Goal: Task Accomplishment & Management: Manage account settings

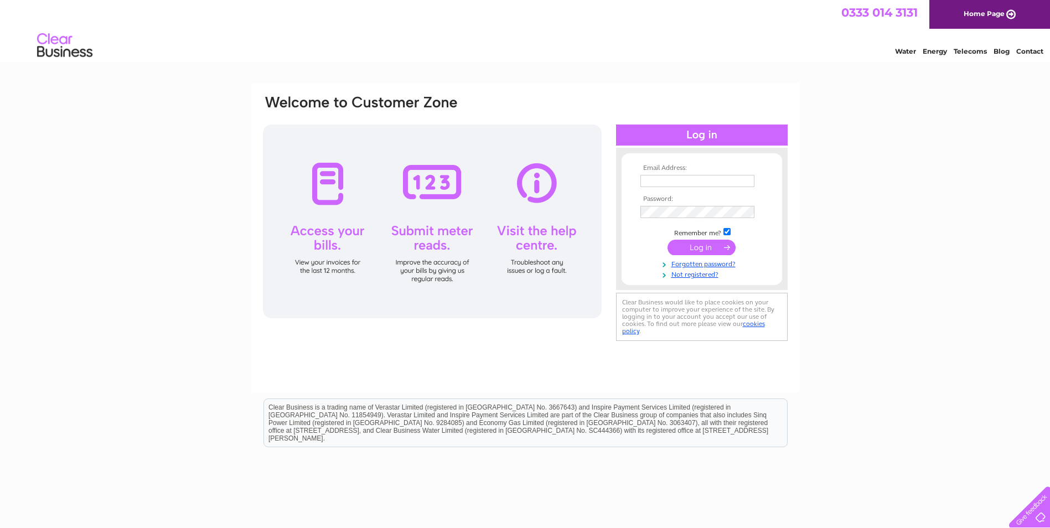
type input "srawlins@rsmacdonald.com"
click at [699, 246] on input "submit" at bounding box center [701, 247] width 68 height 15
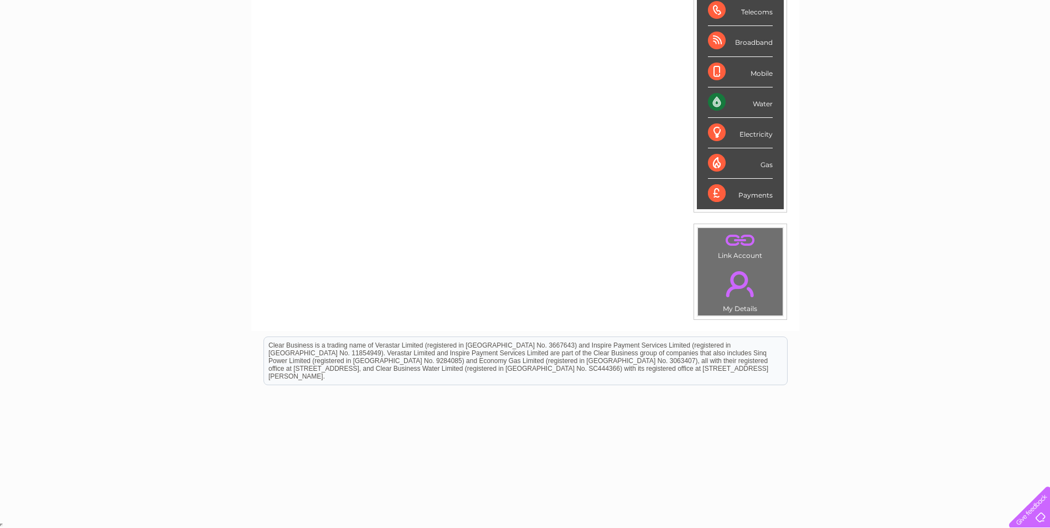
scroll to position [185, 0]
click at [742, 293] on link "." at bounding box center [740, 283] width 79 height 39
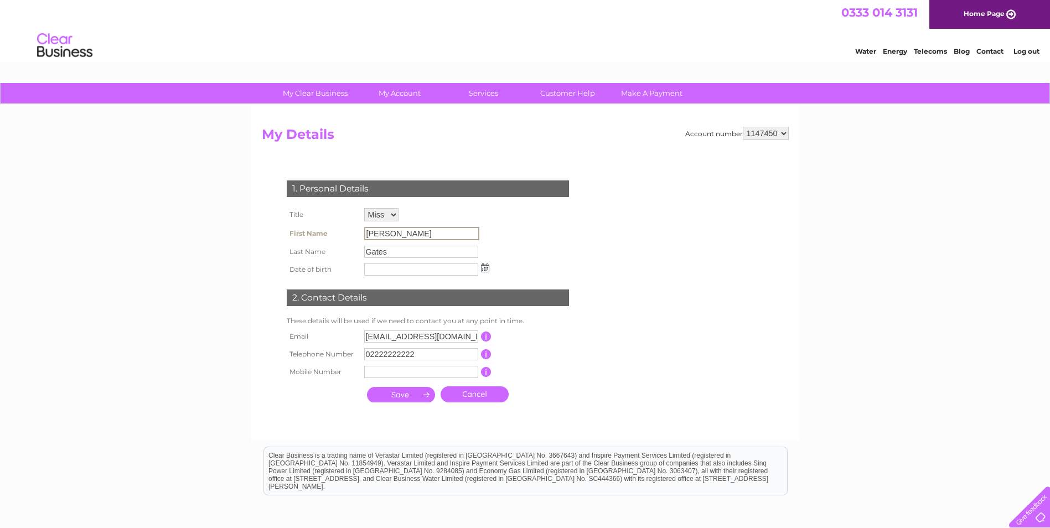
click at [395, 234] on input "Natalie" at bounding box center [421, 233] width 115 height 13
drag, startPoint x: 400, startPoint y: 234, endPoint x: 297, endPoint y: 226, distance: 102.7
click at [297, 226] on tr "First Name Natalie" at bounding box center [388, 233] width 208 height 19
click at [383, 337] on input "ngates@rsmacdonald.com" at bounding box center [421, 336] width 114 height 12
drag, startPoint x: 390, startPoint y: 335, endPoint x: 359, endPoint y: 335, distance: 31.5
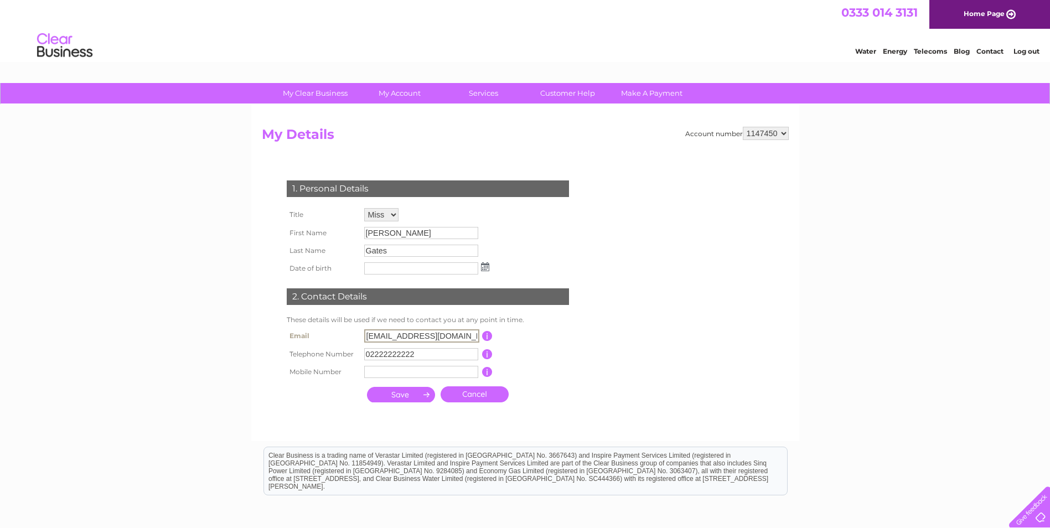
click at [359, 335] on tr "Email ngates@rsmacdonald.com This should be a valid email address" at bounding box center [432, 335] width 297 height 19
type input "cahildersley@rsmacdonald.com"
click at [417, 232] on input "[PERSON_NAME]" at bounding box center [421, 233] width 115 height 13
drag, startPoint x: 394, startPoint y: 232, endPoint x: 343, endPoint y: 234, distance: 50.9
click at [343, 234] on tr "First Name [PERSON_NAME]" at bounding box center [388, 233] width 208 height 19
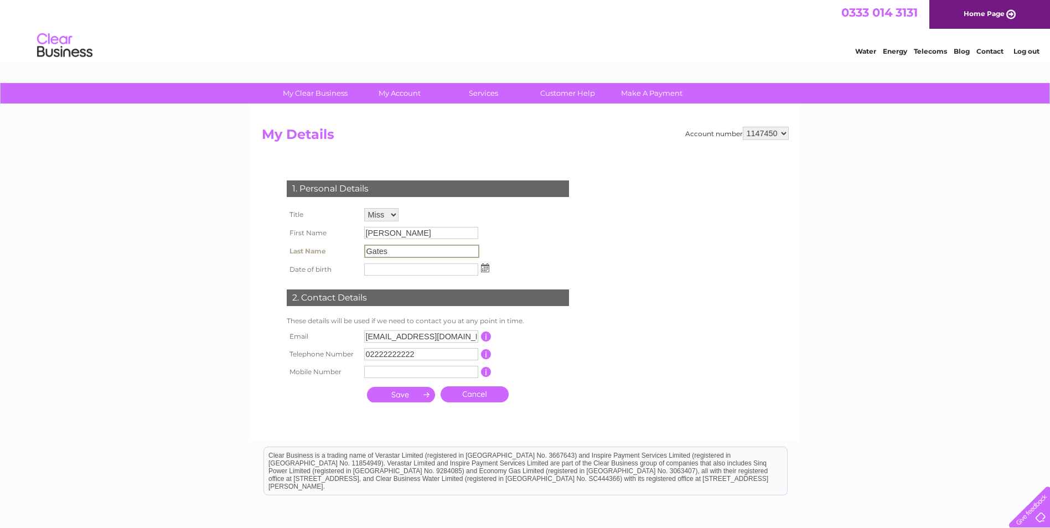
click at [414, 252] on input "Gates" at bounding box center [421, 251] width 115 height 13
click at [412, 392] on input "submit" at bounding box center [401, 394] width 68 height 15
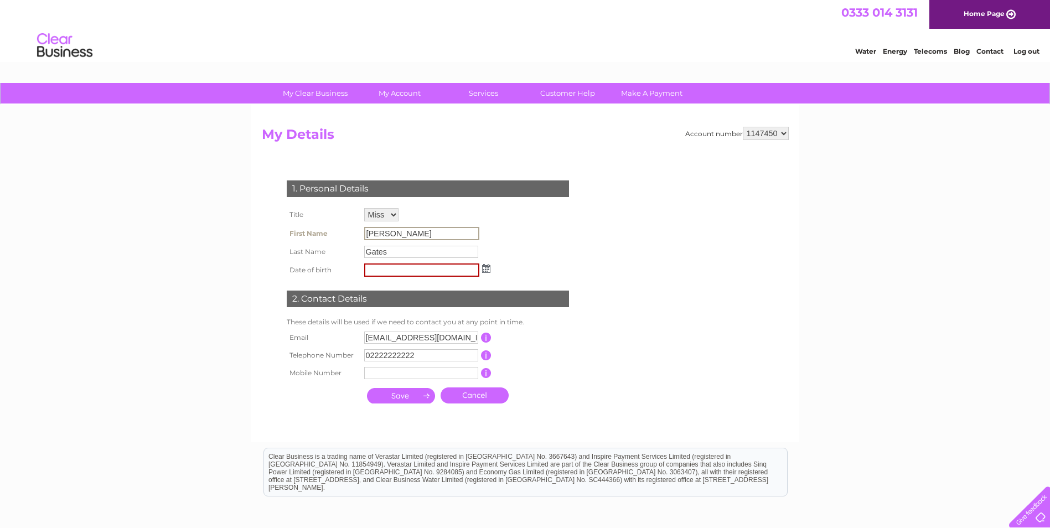
click at [393, 232] on input "[PERSON_NAME]" at bounding box center [421, 233] width 115 height 13
click at [412, 243] on td "Gates" at bounding box center [427, 252] width 132 height 18
click at [485, 266] on img at bounding box center [486, 267] width 8 height 9
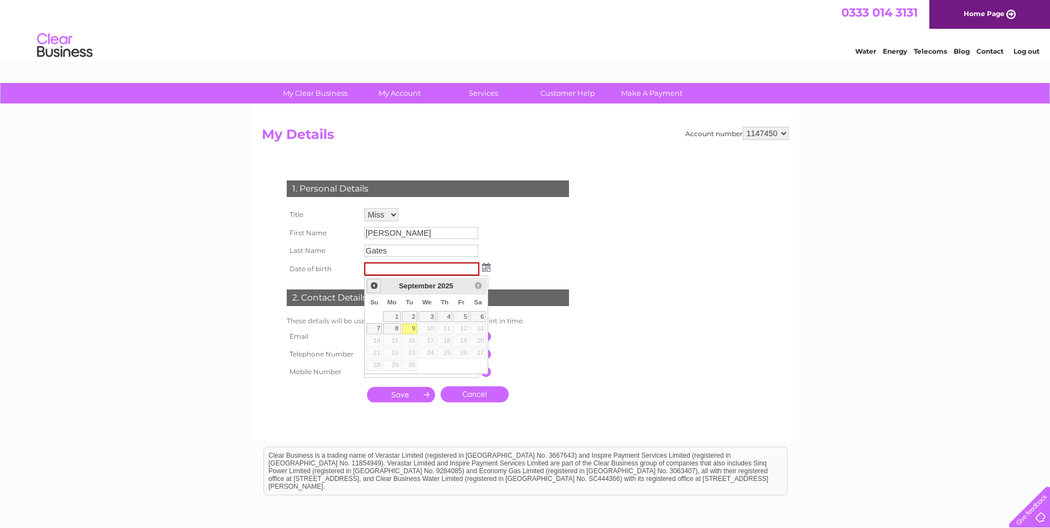
click at [377, 284] on span "Prev" at bounding box center [374, 285] width 9 height 9
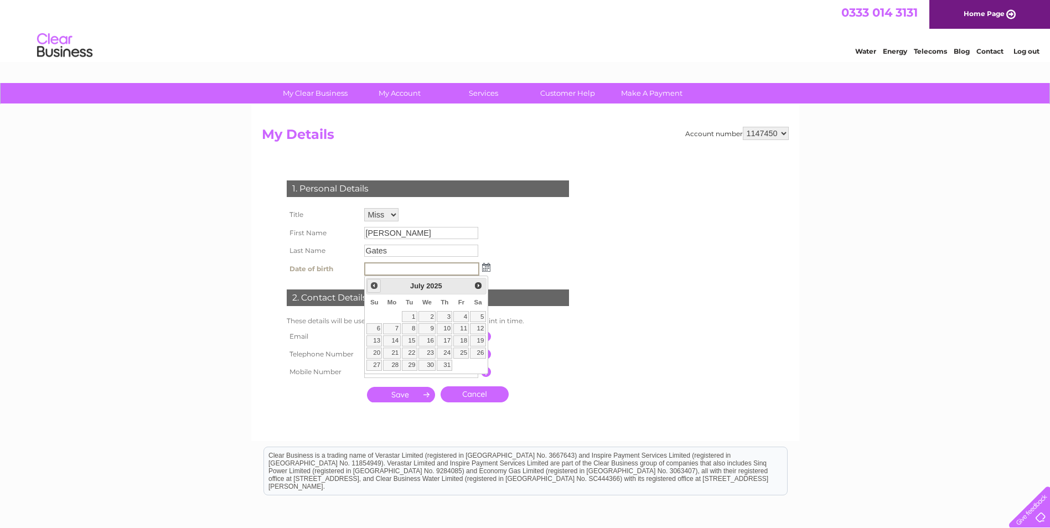
click at [377, 284] on span "Prev" at bounding box center [374, 285] width 9 height 9
type input "[DATE]"
click at [432, 337] on link "15" at bounding box center [427, 340] width 18 height 11
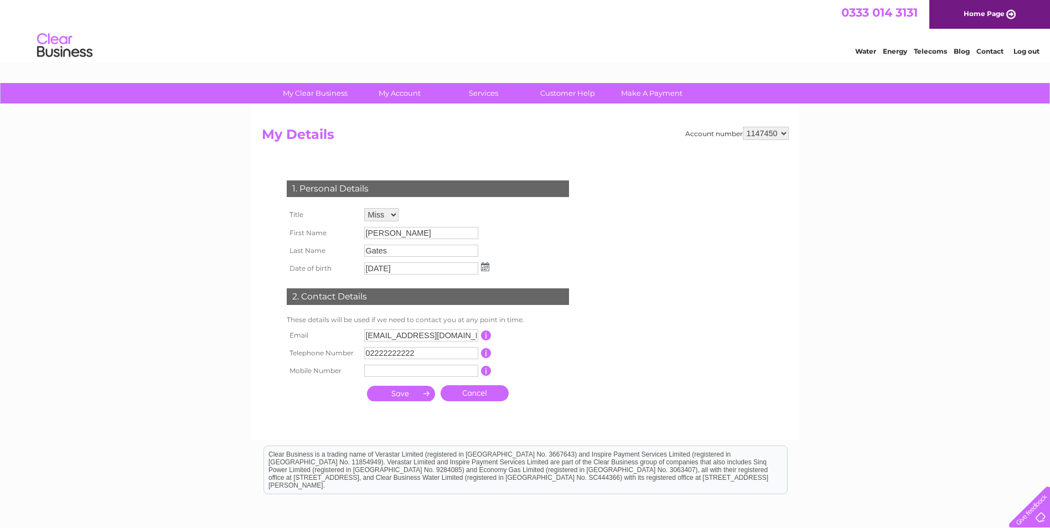
click at [415, 235] on input "[PERSON_NAME]" at bounding box center [421, 233] width 114 height 12
drag, startPoint x: 400, startPoint y: 232, endPoint x: 314, endPoint y: 227, distance: 85.4
click at [314, 227] on tr "First Name [PERSON_NAME]" at bounding box center [388, 233] width 208 height 19
click at [545, 216] on div "1. Personal Details Title Mr Mrs Ms Miss Dr Rev Prof Other First Name Natalie L…" at bounding box center [430, 288] width 336 height 239
click at [401, 393] on input "submit" at bounding box center [401, 393] width 68 height 15
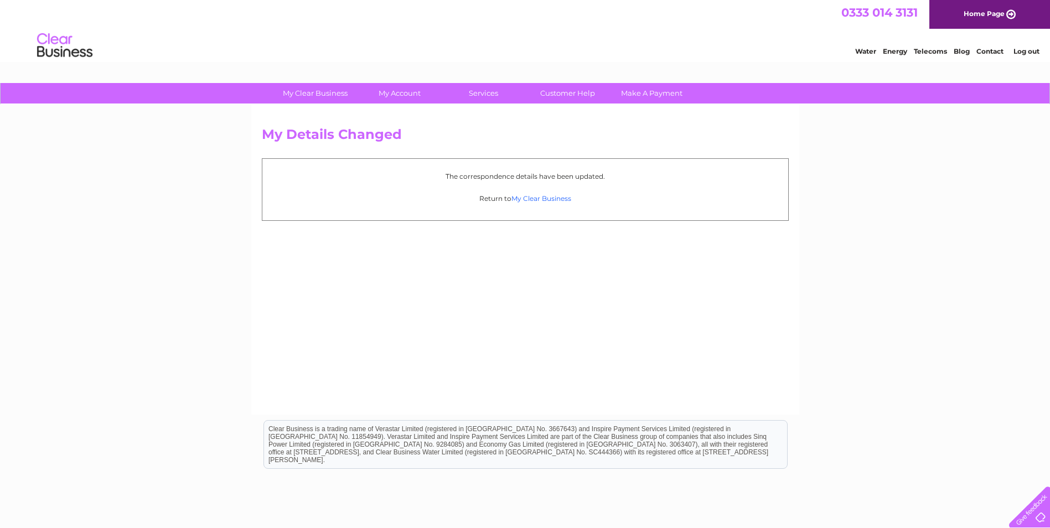
click at [538, 196] on link "My Clear Business" at bounding box center [541, 198] width 60 height 8
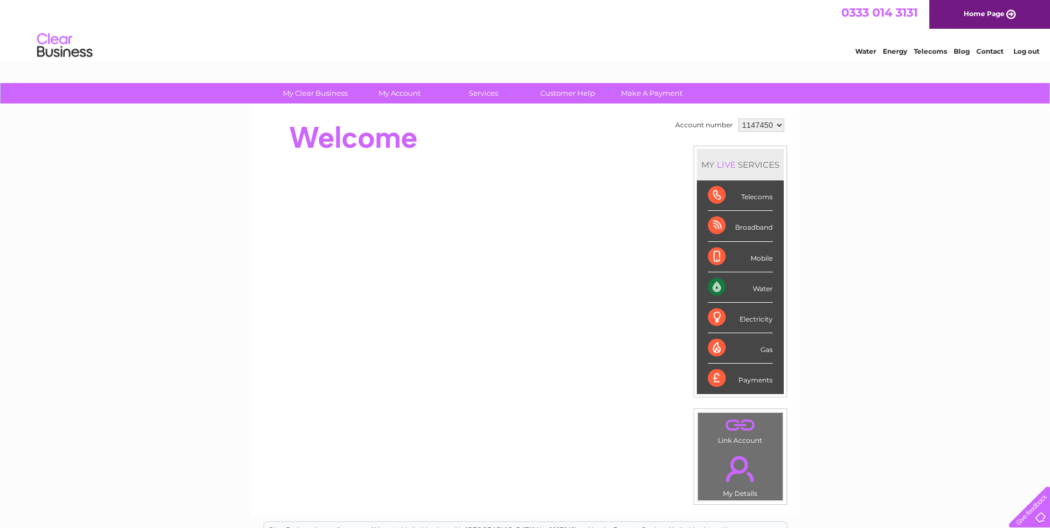
click at [742, 478] on link "." at bounding box center [740, 468] width 79 height 39
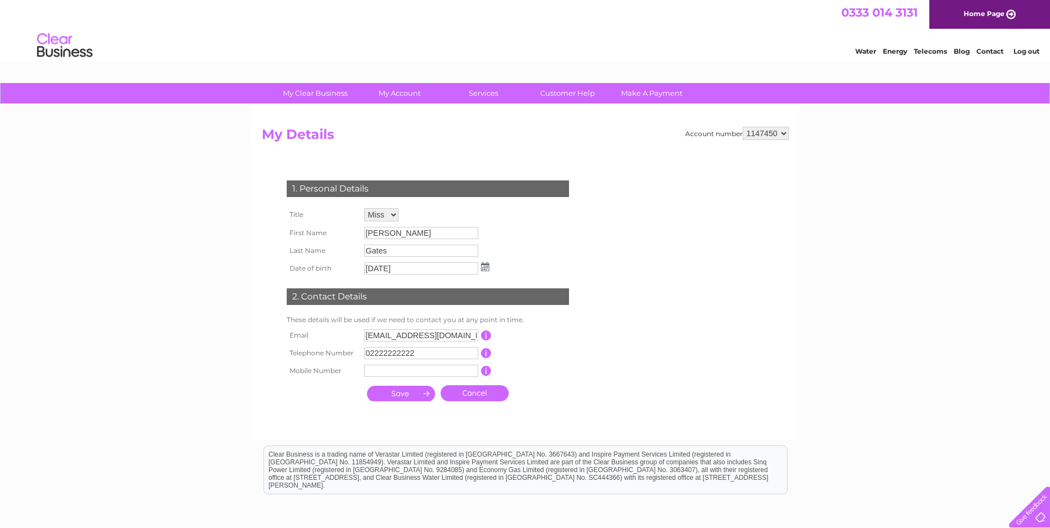
click at [403, 235] on input "[PERSON_NAME]" at bounding box center [421, 233] width 114 height 12
drag, startPoint x: 397, startPoint y: 229, endPoint x: 351, endPoint y: 230, distance: 45.4
click at [351, 230] on tr "First Name [PERSON_NAME]" at bounding box center [388, 233] width 208 height 19
drag, startPoint x: 351, startPoint y: 230, endPoint x: 393, endPoint y: 211, distance: 45.6
click at [393, 211] on select "Mr Mrs Ms Miss Dr Rev Prof Other" at bounding box center [381, 215] width 35 height 14
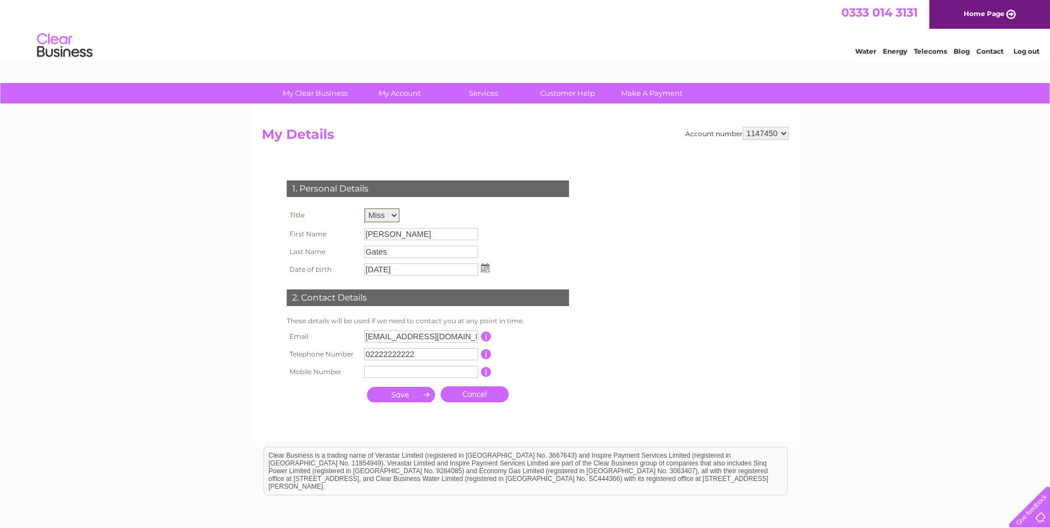
select select "Ms"
click at [364, 208] on select "Mr Mrs Ms Miss Dr Rev Prof Other" at bounding box center [381, 215] width 35 height 14
click at [400, 234] on input "[PERSON_NAME]" at bounding box center [421, 233] width 115 height 13
drag, startPoint x: 400, startPoint y: 233, endPoint x: 354, endPoint y: 229, distance: 45.5
click at [354, 229] on tr "First Name [PERSON_NAME]" at bounding box center [388, 233] width 208 height 19
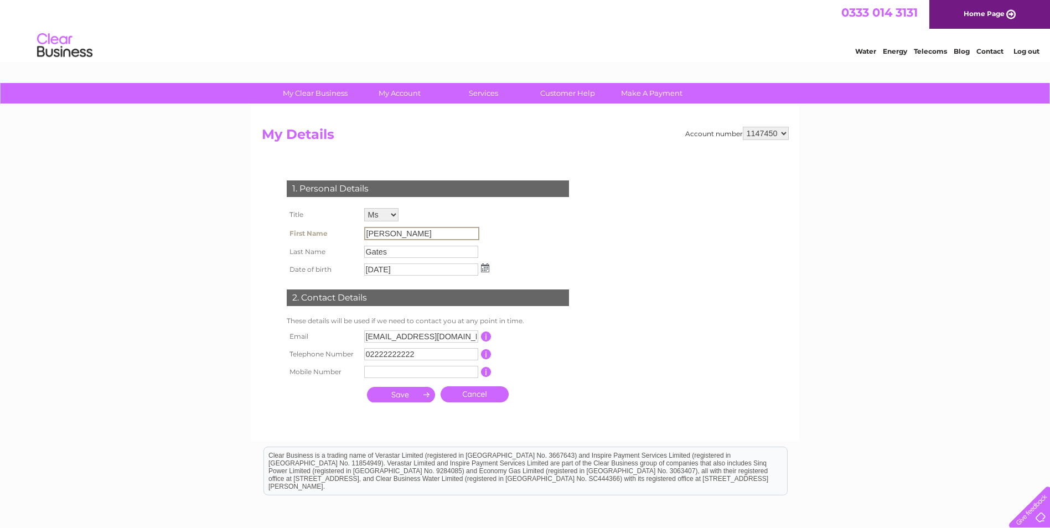
click at [419, 232] on input "[PERSON_NAME]" at bounding box center [421, 233] width 115 height 13
